Goal: Download file/media

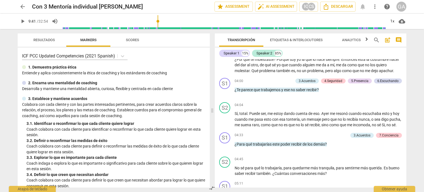
scroll to position [331, 0]
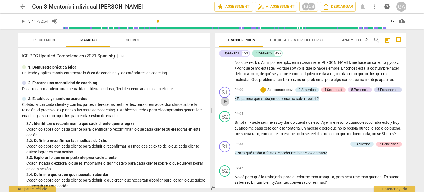
click at [226, 105] on span "play_arrow" at bounding box center [225, 101] width 7 height 7
click at [226, 105] on span "pause" at bounding box center [225, 101] width 7 height 7
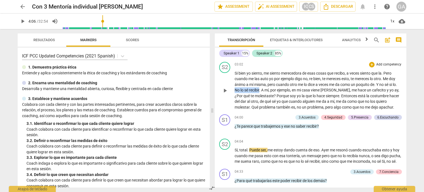
drag, startPoint x: 240, startPoint y: 100, endPoint x: 265, endPoint y: 99, distance: 24.6
click at [265, 99] on p "Si bien yo siento , me siento merecedora de esas cosas que recibo , a veces sie…" at bounding box center [318, 90] width 167 height 40
click at [342, 134] on div "04:00 + Add competency 3.Acuerdos 4.Seguridad 5.Presencia 6.Escuchando keyboard…" at bounding box center [318, 124] width 167 height 20
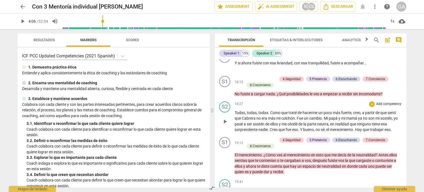
scroll to position [1518, 0]
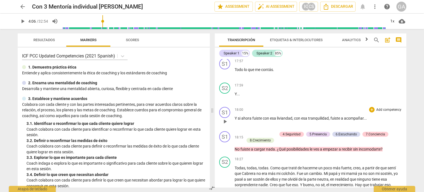
click at [227, 125] on span "play_arrow" at bounding box center [225, 121] width 7 height 7
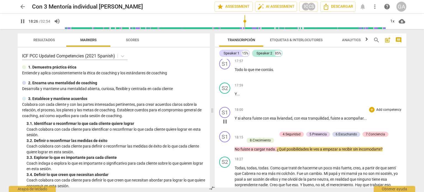
click at [227, 125] on span "pause" at bounding box center [225, 121] width 7 height 7
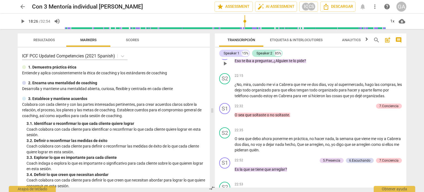
scroll to position [1932, 0]
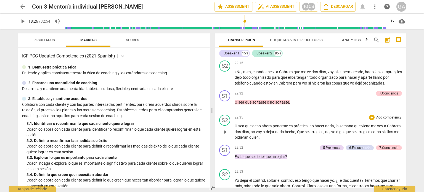
click at [227, 135] on span "play_arrow" at bounding box center [225, 132] width 7 height 7
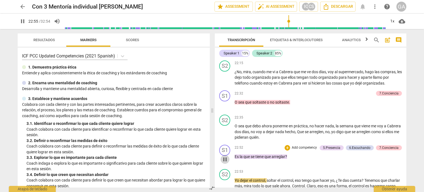
click at [225, 163] on span "pause" at bounding box center [225, 159] width 7 height 7
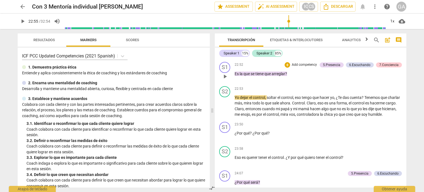
scroll to position [2043, 0]
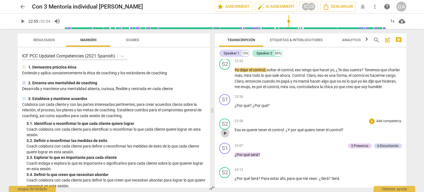
click at [224, 136] on span "play_arrow" at bounding box center [225, 133] width 7 height 7
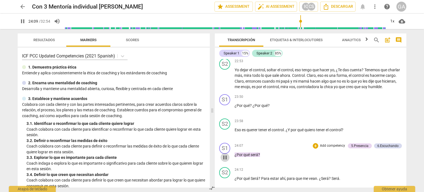
click at [225, 160] on span "pause" at bounding box center [225, 157] width 7 height 7
type input "1449"
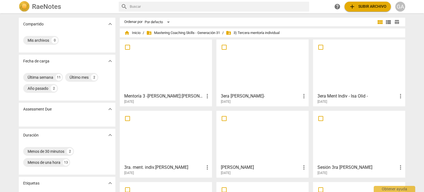
click at [159, 76] on div at bounding box center [166, 65] width 88 height 49
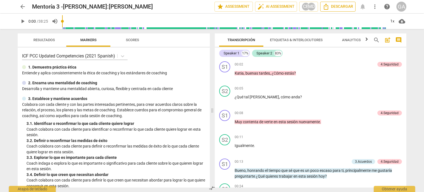
click at [336, 4] on span "Descargar" at bounding box center [338, 6] width 30 height 7
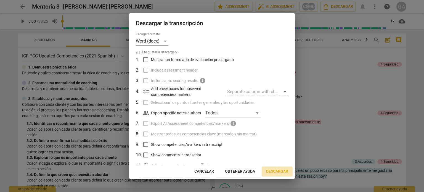
click at [275, 169] on span "Descargar" at bounding box center [277, 172] width 22 height 6
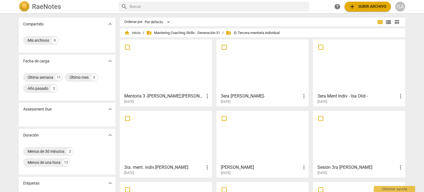
click at [268, 74] on div at bounding box center [262, 65] width 88 height 49
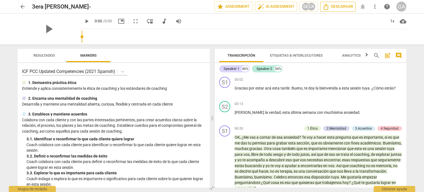
click at [337, 7] on span "Descargar" at bounding box center [338, 6] width 30 height 7
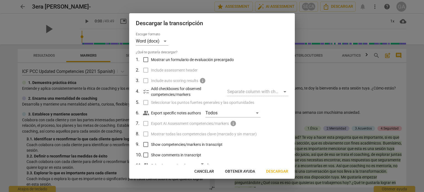
click at [270, 172] on span "Descargar" at bounding box center [277, 172] width 22 height 6
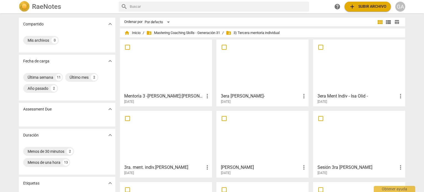
click at [347, 78] on div at bounding box center [359, 65] width 88 height 49
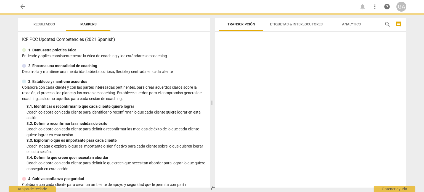
click at [347, 78] on div at bounding box center [311, 110] width 192 height 153
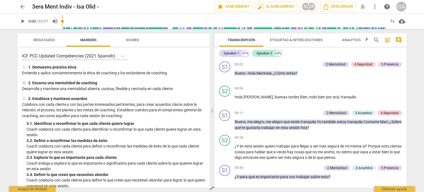
click at [424, 83] on div "arrow_back 3era Ment Indiv - [PERSON_NAME] - edit star Assessment auto_fix_high…" at bounding box center [212, 96] width 424 height 192
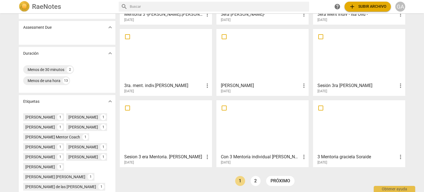
scroll to position [83, 0]
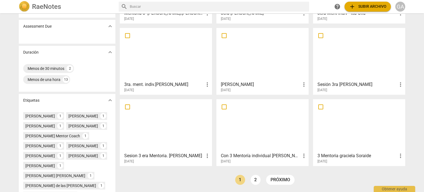
click at [173, 135] on div at bounding box center [166, 125] width 88 height 49
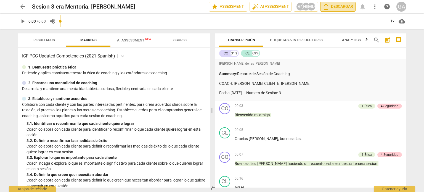
click at [343, 7] on span "Descargar" at bounding box center [338, 6] width 30 height 7
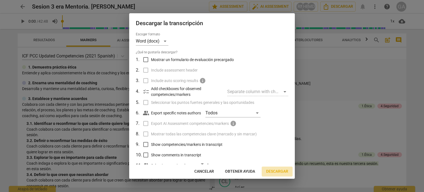
click at [275, 173] on span "Descargar" at bounding box center [277, 172] width 22 height 6
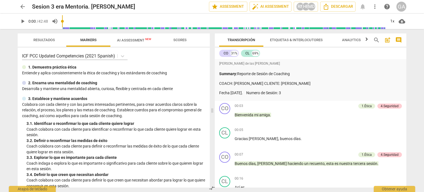
click at [417, 66] on div "arrow_back Sesion 3 era Mentoria. [PERSON_NAME] edit star Assessment auto_fix_h…" at bounding box center [212, 96] width 424 height 192
